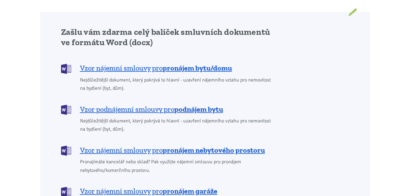
scroll to position [496, 0]
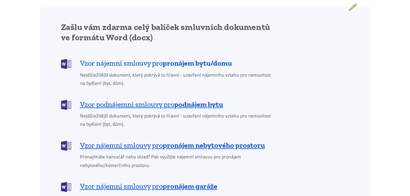
click at [199, 59] on b "pronájem bytu/domu" at bounding box center [197, 63] width 69 height 9
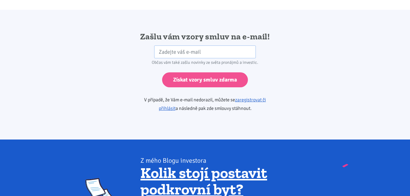
scroll to position [1020, 0]
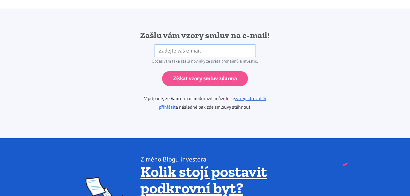
click at [207, 35] on div "Zašlu vám vzory smluv na e-mail! HP Občas vám také zašlu novinky ze světa proná…" at bounding box center [205, 73] width 165 height 87
click at [206, 44] on input "email" at bounding box center [205, 50] width 102 height 13
type input "[EMAIL_ADDRESS][DOMAIN_NAME]"
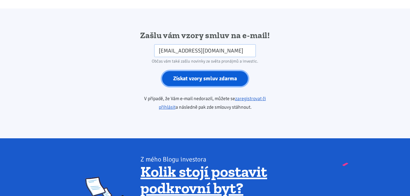
click at [221, 73] on input "Získat vzory smluv zdarma" at bounding box center [205, 78] width 86 height 15
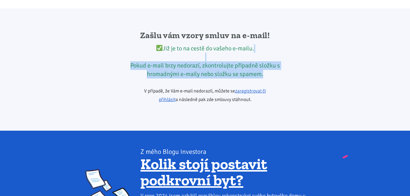
drag, startPoint x: 141, startPoint y: 53, endPoint x: 274, endPoint y: 64, distance: 132.7
click at [274, 64] on div "Již je to na cestě do vašeho e-mailu. Pokud e-mail brzy nedorazí, zkontrolujte …" at bounding box center [205, 61] width 157 height 34
